Goal: Check status

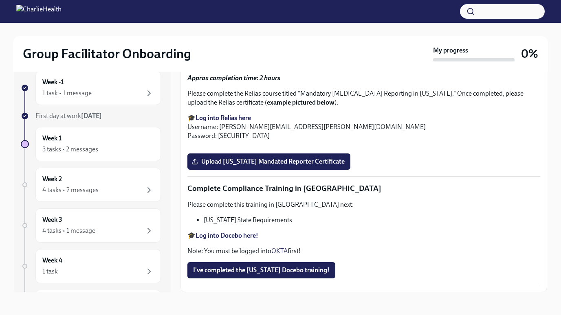
scroll to position [1789, 0]
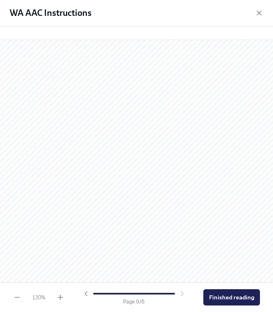
scroll to position [2186, 0]
